Goal: Task Accomplishment & Management: Use online tool/utility

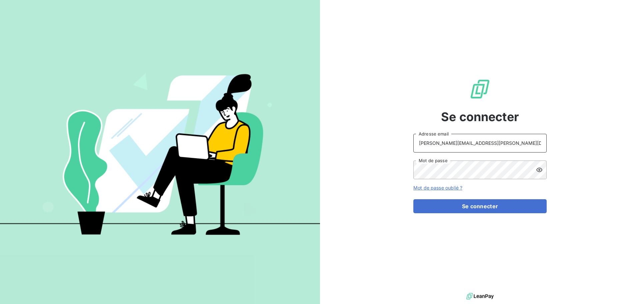
click at [461, 144] on input "raimundo@serpe.fr" at bounding box center [480, 143] width 133 height 19
type input "recouvrement@serpe.fr"
click at [425, 206] on button "Se connecter" at bounding box center [480, 206] width 133 height 14
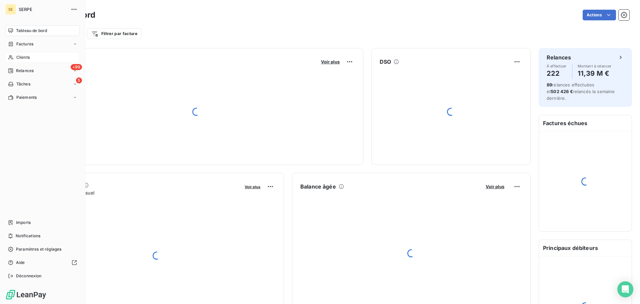
click at [36, 59] on div "Clients" at bounding box center [42, 57] width 74 height 11
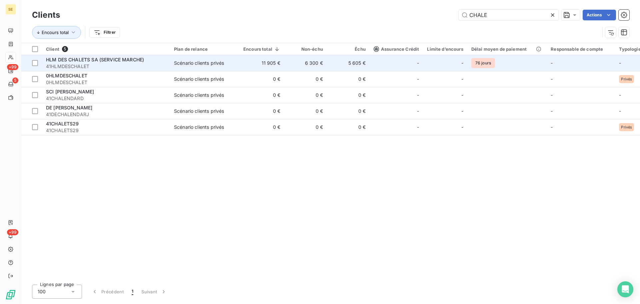
type input "CHALE"
click at [159, 62] on div "HLM DES CHALETS SA (SERVICE MARCHE)" at bounding box center [106, 59] width 120 height 7
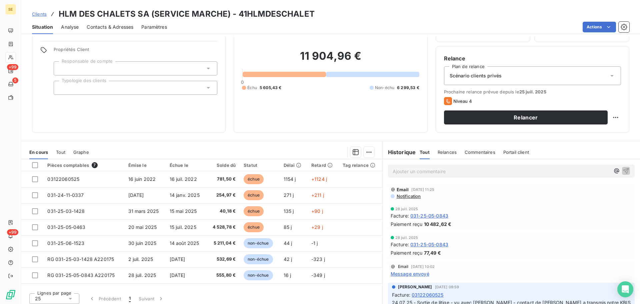
scroll to position [45, 0]
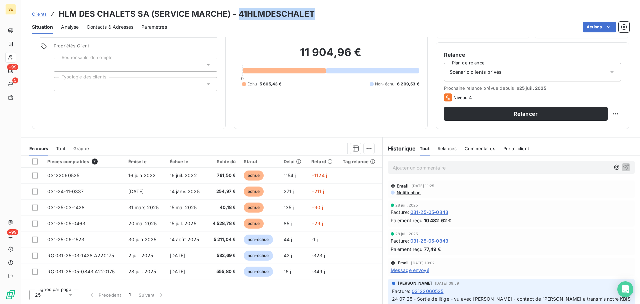
drag, startPoint x: 237, startPoint y: 14, endPoint x: 319, endPoint y: 15, distance: 81.7
click at [319, 15] on div "Clients HLM DES CHALETS SA (SERVICE MARCHE) - 41HLMDESCHALET" at bounding box center [330, 14] width 619 height 12
copy h3 "41HLMDESCHALET"
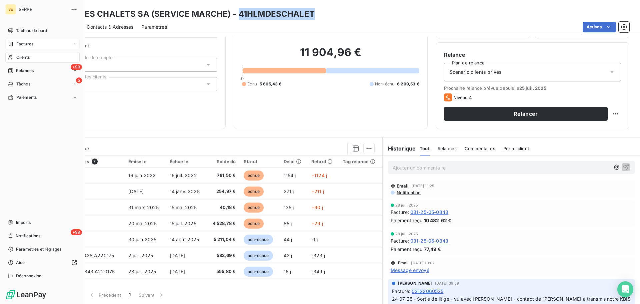
click at [21, 41] on span "Factures" at bounding box center [24, 44] width 17 height 6
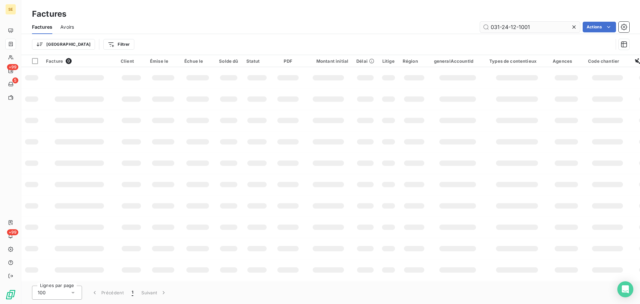
click at [493, 27] on input "031-24-12-1001" at bounding box center [530, 27] width 100 height 11
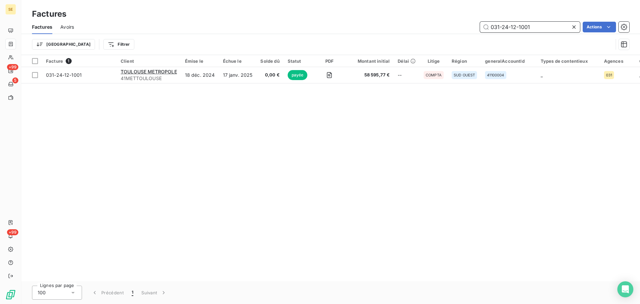
drag, startPoint x: 506, startPoint y: 26, endPoint x: 596, endPoint y: 20, distance: 89.6
click at [596, 20] on div "Factures Factures Avoirs 031-24-12-1001 Actions Trier Filtrer" at bounding box center [330, 27] width 619 height 55
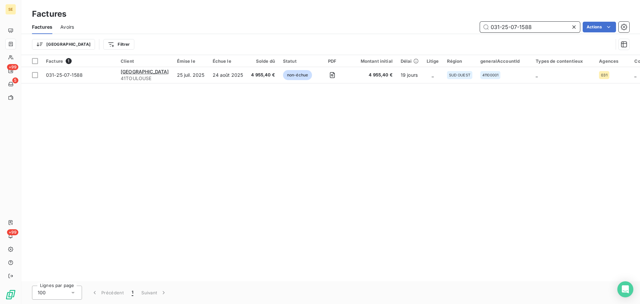
drag, startPoint x: 533, startPoint y: 27, endPoint x: 473, endPoint y: 26, distance: 60.7
click at [473, 26] on div "031-25-07-1588 Actions" at bounding box center [356, 27] width 548 height 11
type input "031-25-07-1588"
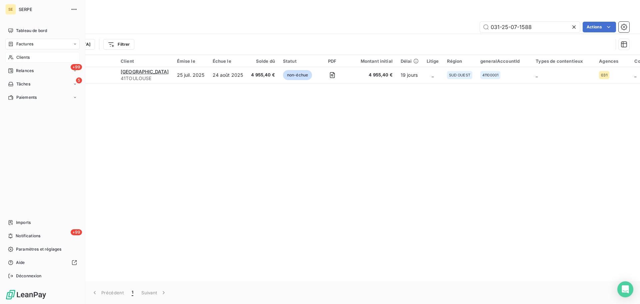
click at [21, 54] on div "Clients" at bounding box center [42, 57] width 74 height 11
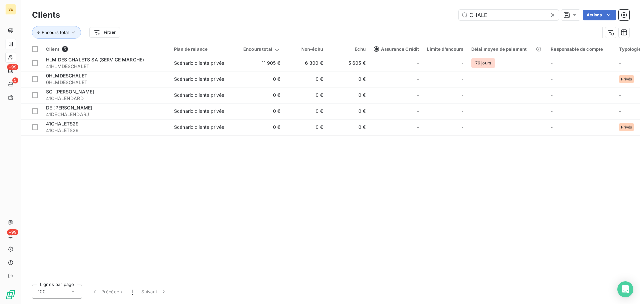
drag, startPoint x: 502, startPoint y: 12, endPoint x: 436, endPoint y: 8, distance: 66.2
click at [438, 9] on div "Clients CHALE Actions" at bounding box center [331, 15] width 598 height 14
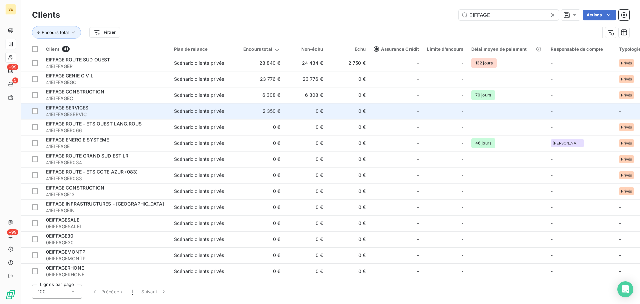
type input "EIFFAGE"
click at [111, 107] on div "EIFFAGE SERVICES" at bounding box center [106, 107] width 120 height 7
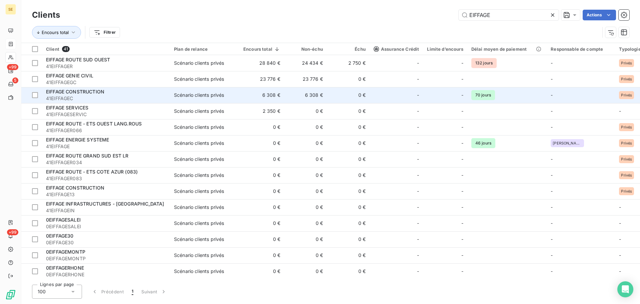
click at [120, 93] on div "EIFFAGE CONSTRUCTION" at bounding box center [106, 91] width 120 height 7
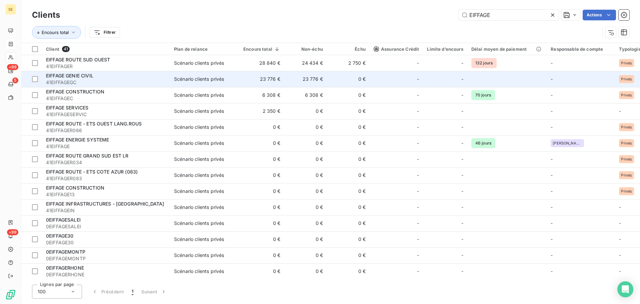
click at [130, 74] on div "EIFFAGE GENIE CIVIL" at bounding box center [106, 75] width 120 height 7
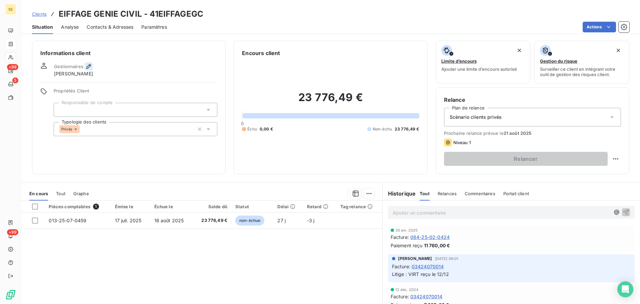
click at [89, 65] on icon "button" at bounding box center [88, 66] width 5 height 5
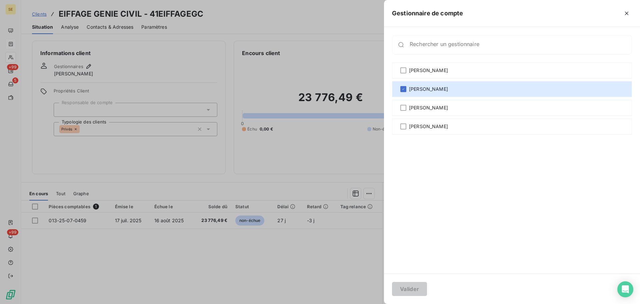
click at [322, 143] on div at bounding box center [320, 152] width 640 height 304
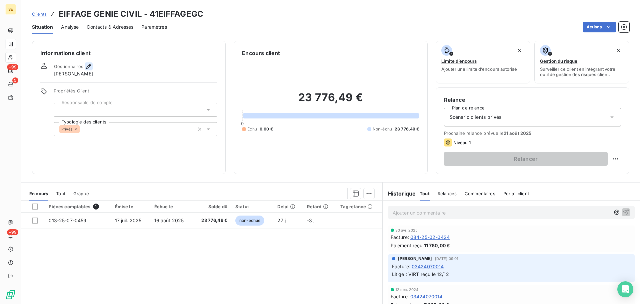
click at [89, 67] on icon "button" at bounding box center [88, 66] width 7 height 7
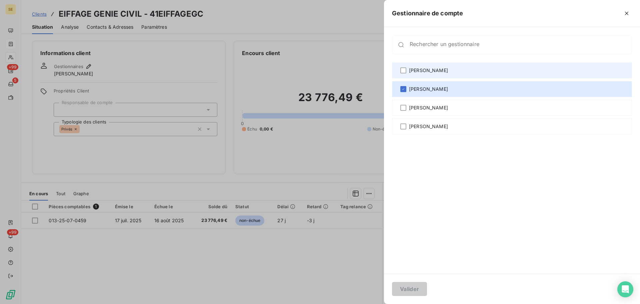
click at [433, 71] on span "[PERSON_NAME]" at bounding box center [428, 70] width 39 height 7
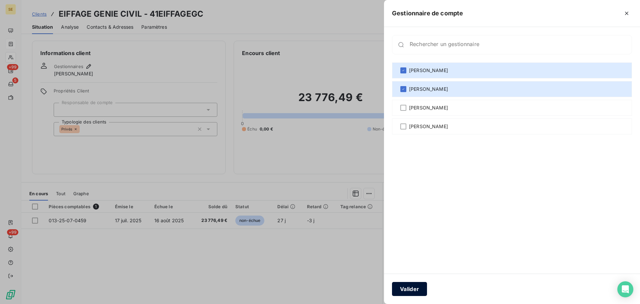
click at [404, 288] on button "Valider" at bounding box center [409, 289] width 35 height 14
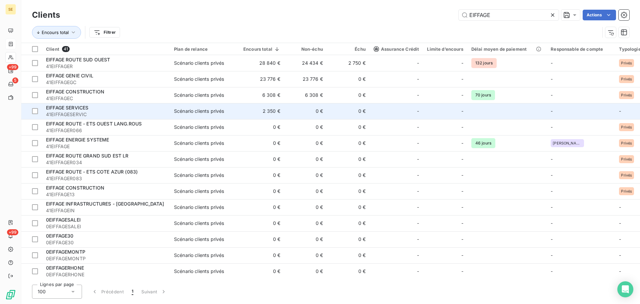
click at [79, 111] on span "41EIFFAGESERVIC" at bounding box center [106, 114] width 120 height 7
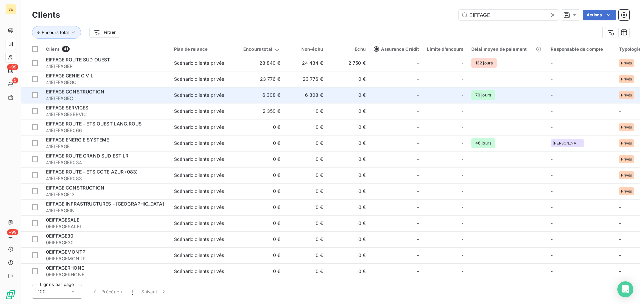
click at [80, 97] on span "41EIFFAGEC" at bounding box center [106, 98] width 120 height 7
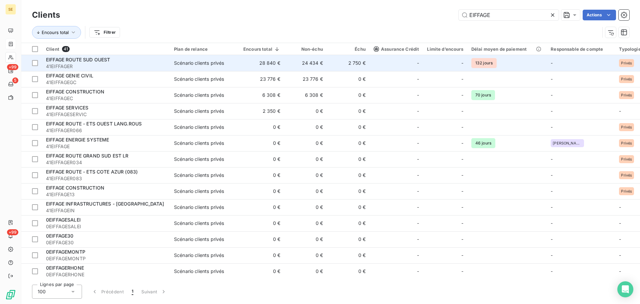
click at [91, 61] on span "EIFFAGE ROUTE SUD OUEST" at bounding box center [78, 60] width 64 height 6
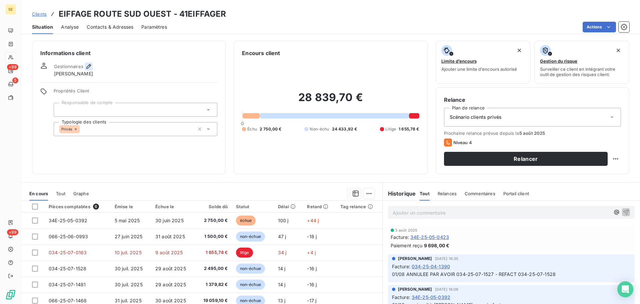
click at [87, 65] on icon "button" at bounding box center [88, 66] width 7 height 7
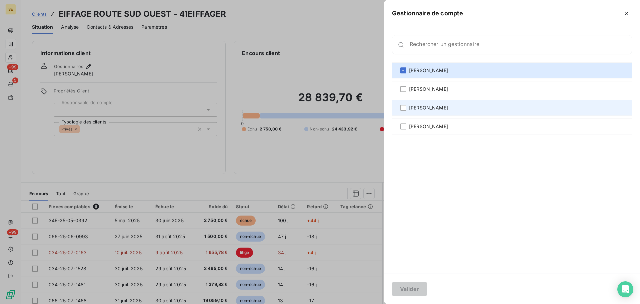
click at [440, 107] on span "[PERSON_NAME]" at bounding box center [428, 107] width 39 height 7
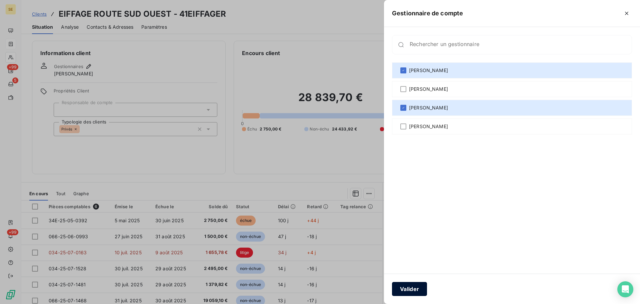
click at [414, 288] on button "Valider" at bounding box center [409, 289] width 35 height 14
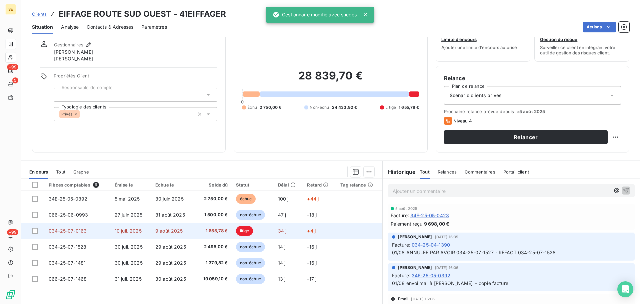
scroll to position [33, 0]
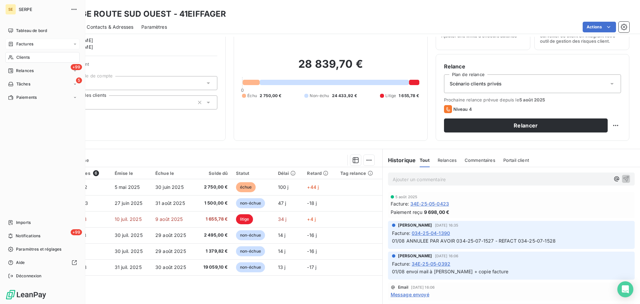
click at [24, 58] on span "Clients" at bounding box center [22, 57] width 13 height 6
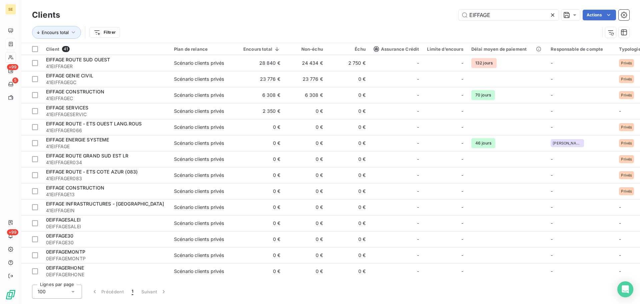
drag, startPoint x: 503, startPoint y: 14, endPoint x: 434, endPoint y: 16, distance: 69.1
click at [434, 16] on div "EIFFAGE Actions" at bounding box center [349, 15] width 562 height 11
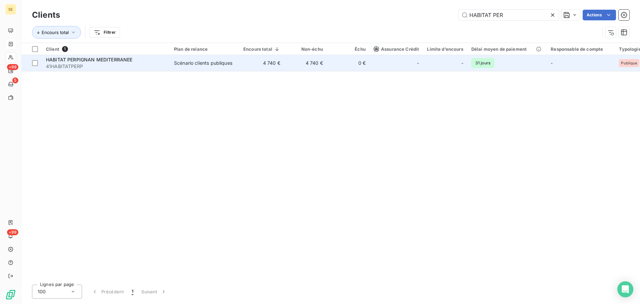
type input "HABITAT PER"
click at [119, 63] on span "41HABITATPERP" at bounding box center [106, 66] width 120 height 7
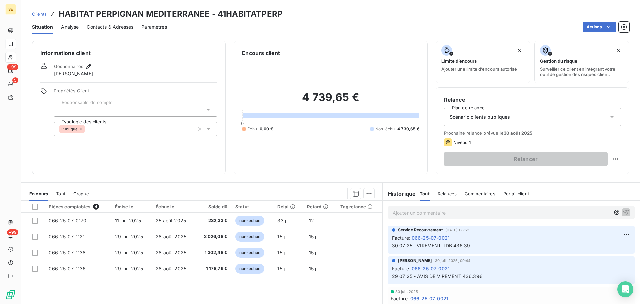
drag, startPoint x: 202, startPoint y: 78, endPoint x: 365, endPoint y: 166, distance: 186.2
click at [365, 166] on div "Encours client 4 739,65 € 0 Échu 0,00 € Non-échu 4 739,65 €" at bounding box center [331, 107] width 194 height 133
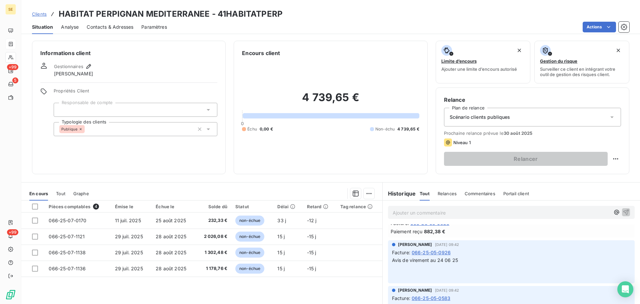
scroll to position [100, 0]
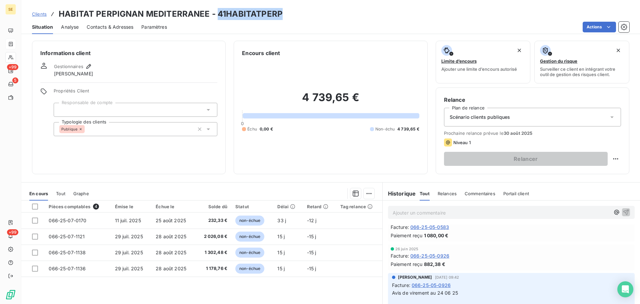
drag, startPoint x: 218, startPoint y: 14, endPoint x: 286, endPoint y: 10, distance: 68.1
click at [286, 10] on div "Clients HABITAT PERPIGNAN MEDITERRANEE - 41HABITATPERP" at bounding box center [330, 14] width 619 height 12
click at [308, 57] on div "Encours client" at bounding box center [330, 53] width 177 height 8
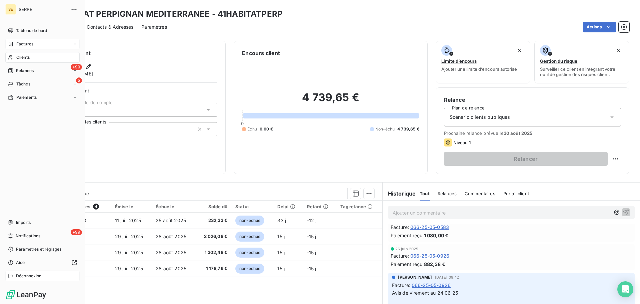
click at [31, 275] on span "Déconnexion" at bounding box center [29, 276] width 26 height 6
